Goal: Answer question/provide support: Share knowledge or assist other users

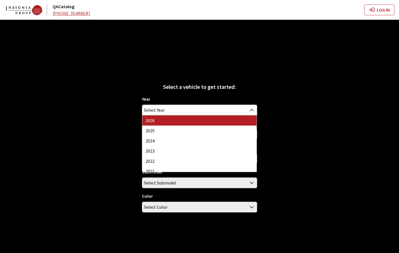
click at [169, 110] on span "Select Year" at bounding box center [199, 110] width 114 height 10
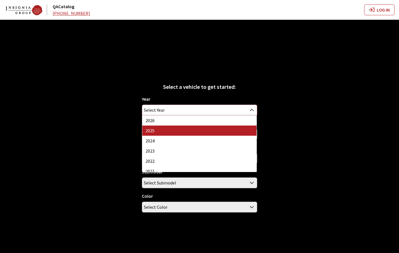
select select "43"
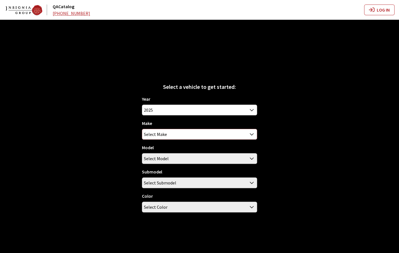
click at [185, 135] on span "Select Make" at bounding box center [199, 134] width 114 height 10
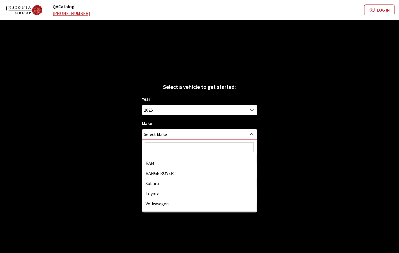
scroll to position [282, 0]
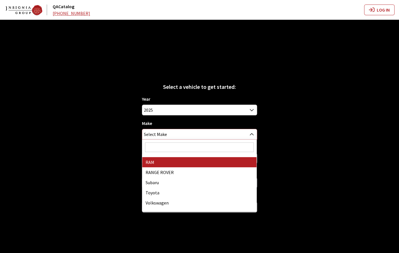
select select "34"
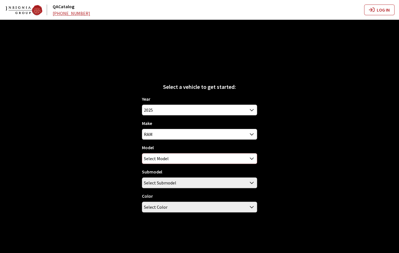
click at [199, 158] on span "Select Model" at bounding box center [199, 158] width 114 height 10
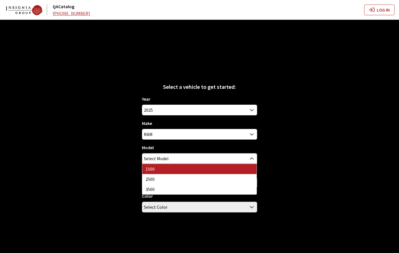
select select "1113"
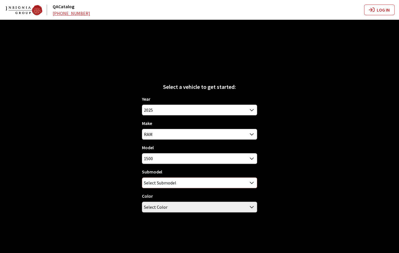
click at [200, 182] on span "Select Submodel" at bounding box center [199, 182] width 114 height 10
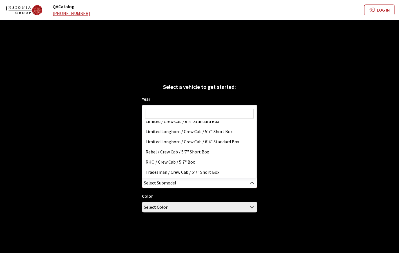
scroll to position [116, 0]
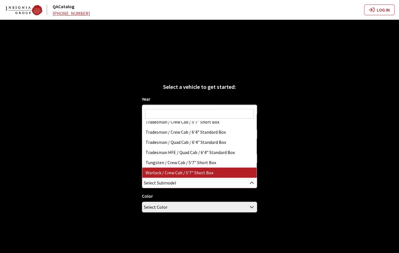
select select "3026"
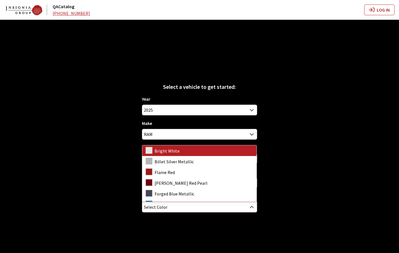
click at [198, 204] on span "Select Color" at bounding box center [199, 207] width 114 height 10
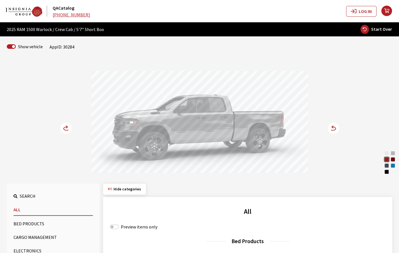
click at [394, 165] on div "Hydro Blue Pearl Coat" at bounding box center [393, 165] width 6 height 6
click at [335, 130] on circle at bounding box center [333, 127] width 11 height 11
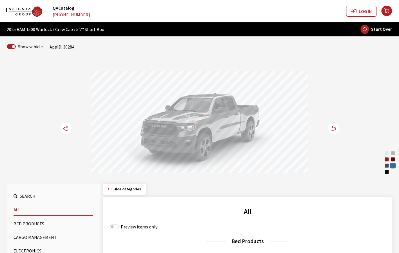
click at [335, 130] on circle at bounding box center [333, 127] width 11 height 11
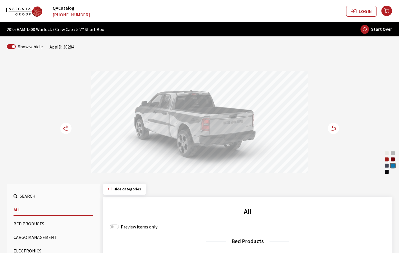
click at [336, 130] on circle at bounding box center [333, 127] width 11 height 11
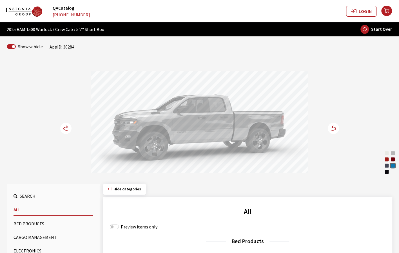
click at [63, 127] on circle at bounding box center [65, 127] width 11 height 11
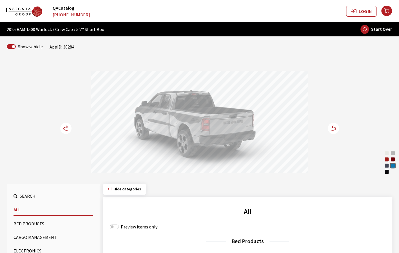
click at [387, 151] on div "Bright White" at bounding box center [387, 153] width 6 height 6
click at [334, 130] on circle at bounding box center [333, 127] width 11 height 11
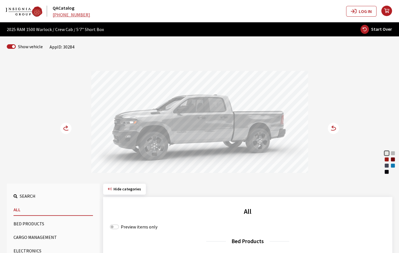
click at [381, 32] on span "Start Over" at bounding box center [381, 29] width 21 height 6
select select
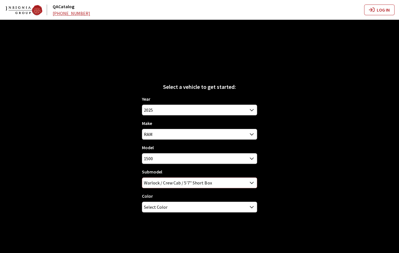
click at [224, 184] on span "Warlock / Crew Cab / 5'7" Short Box" at bounding box center [199, 182] width 114 height 10
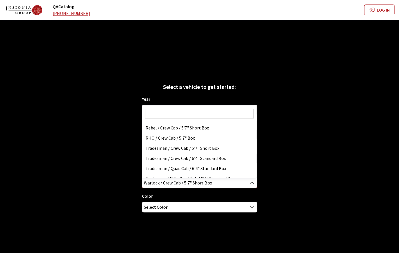
scroll to position [88, 0]
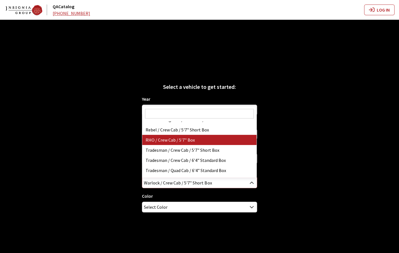
select select "4528"
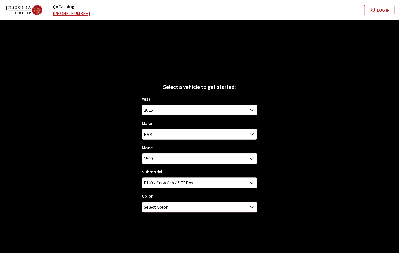
click at [226, 203] on span "Select Color" at bounding box center [199, 207] width 114 height 10
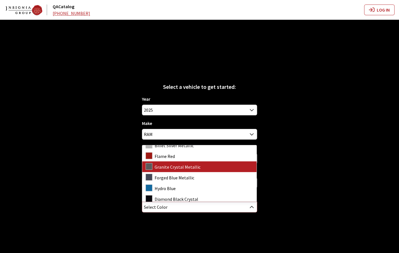
scroll to position [19, 0]
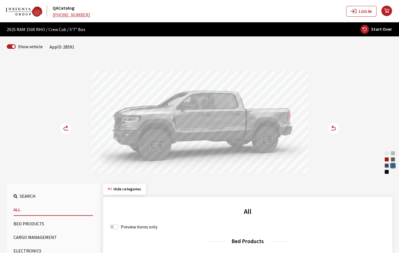
click at [334, 131] on circle at bounding box center [333, 127] width 11 height 11
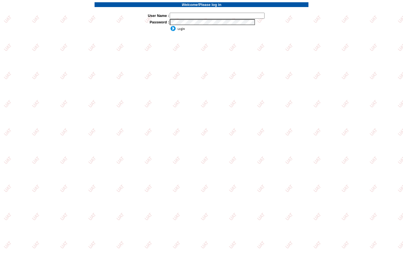
type input "jkrause"
click at [179, 30] on input "image" at bounding box center [177, 29] width 15 height 6
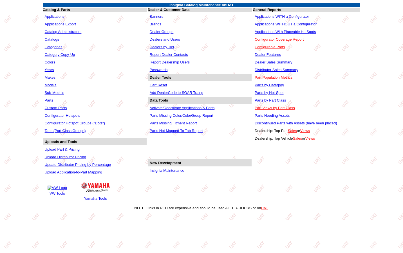
click at [180, 172] on link "Insignia Maintenance" at bounding box center [167, 170] width 35 height 4
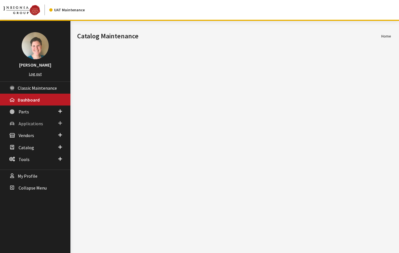
click at [44, 122] on link "Applications" at bounding box center [35, 123] width 70 height 12
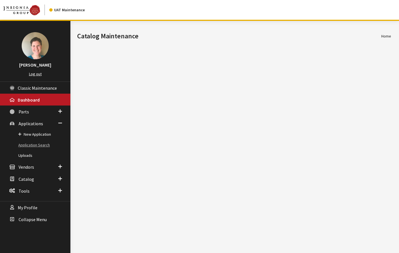
click at [43, 146] on link "Application Search" at bounding box center [35, 145] width 70 height 10
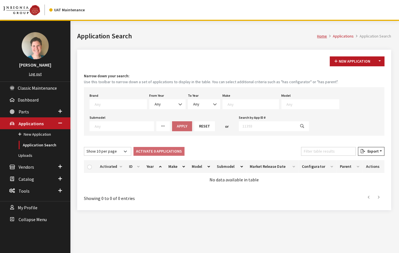
scroll to position [0, 0]
click at [113, 107] on span at bounding box center [118, 104] width 57 height 10
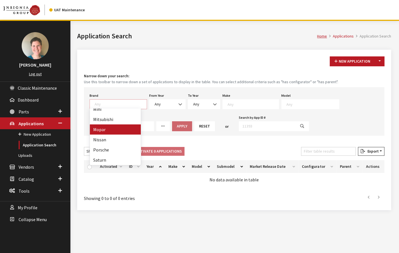
select select "3"
select select
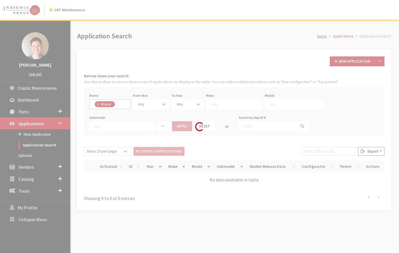
scroll to position [118, 0]
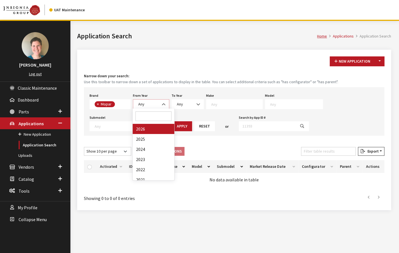
click at [151, 104] on span "Any" at bounding box center [151, 104] width 29 height 6
select select "2025"
select select
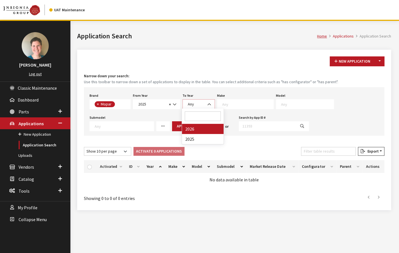
click at [202, 106] on span "Any" at bounding box center [198, 104] width 25 height 6
select select "2025"
select select
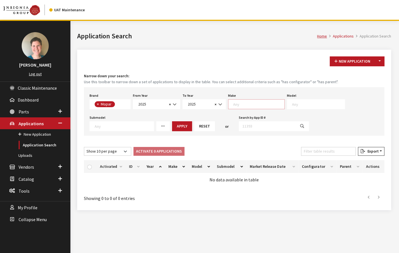
click at [251, 104] on textarea "Search" at bounding box center [258, 103] width 51 height 5
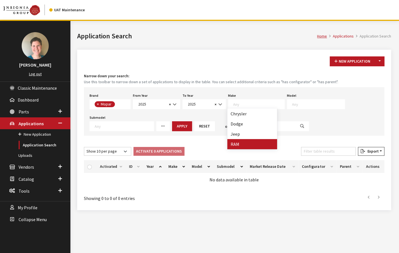
select select "34"
select select
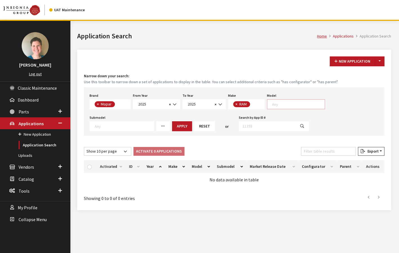
scroll to position [0, 0]
click at [280, 101] on span at bounding box center [298, 103] width 54 height 5
select select "1113"
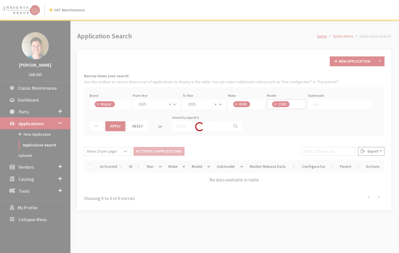
scroll to position [0, 0]
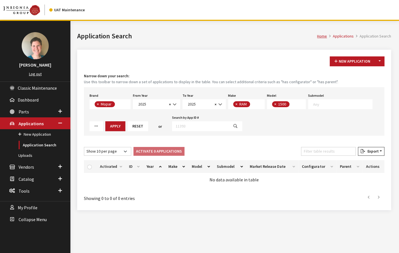
click at [321, 102] on textarea "Search" at bounding box center [342, 103] width 59 height 5
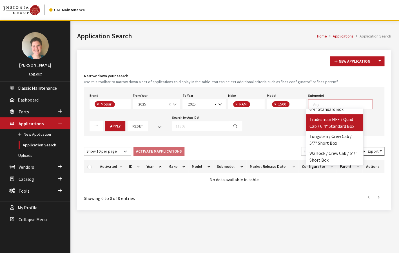
scroll to position [244, 0]
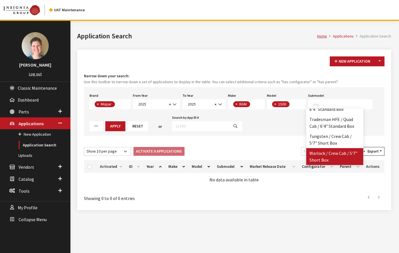
select select "3026"
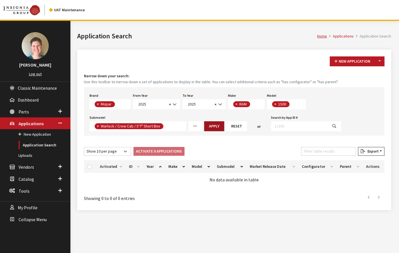
click at [209, 124] on button "Apply" at bounding box center [214, 126] width 20 height 10
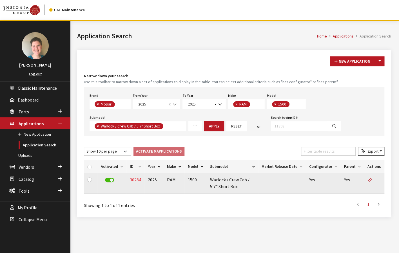
click at [135, 178] on link "30284" at bounding box center [135, 180] width 11 height 6
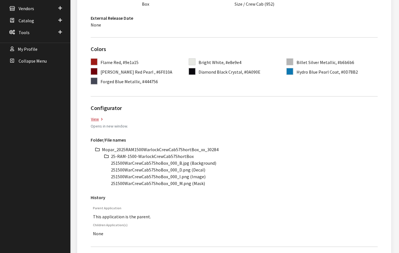
scroll to position [169, 0]
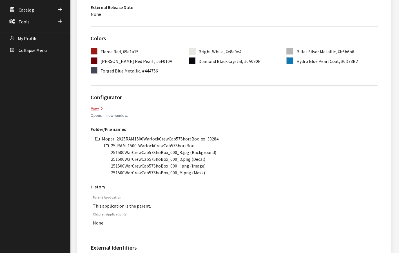
click at [148, 135] on li "Mopar_2025RAM1500WarlockCrewCab57ShortBox_xx_30284" at bounding box center [240, 138] width 276 height 7
copy li "Mopar_2025RAM1500WarlockCrewCab57ShortBox_xx_30284"
